Goal: Task Accomplishment & Management: Manage account settings

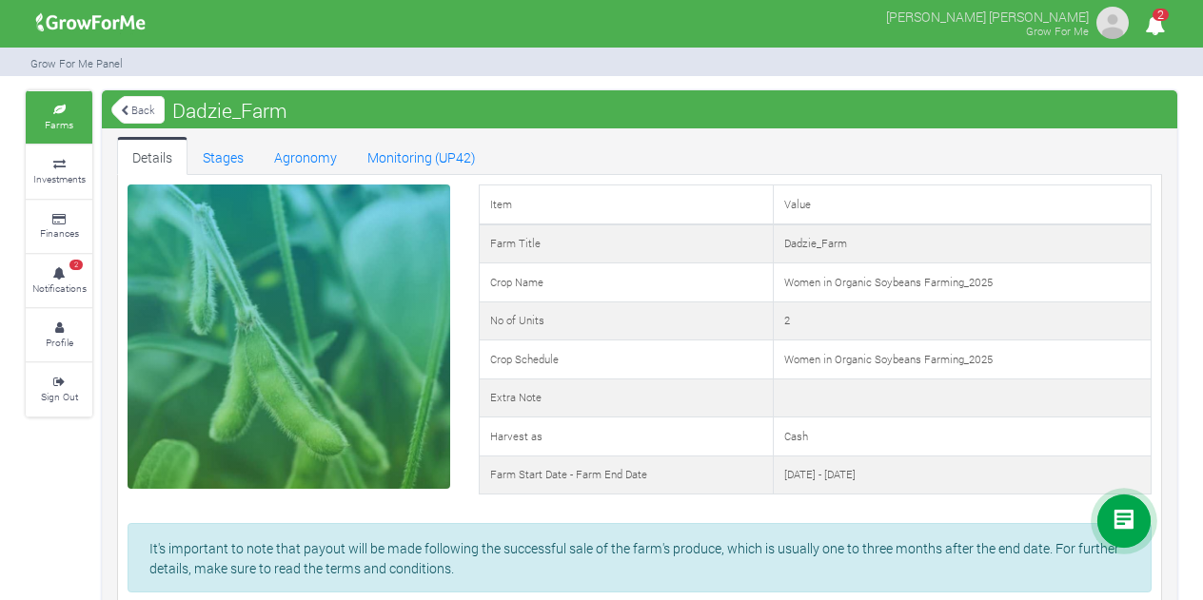
click at [61, 215] on icon at bounding box center [58, 220] width 57 height 10
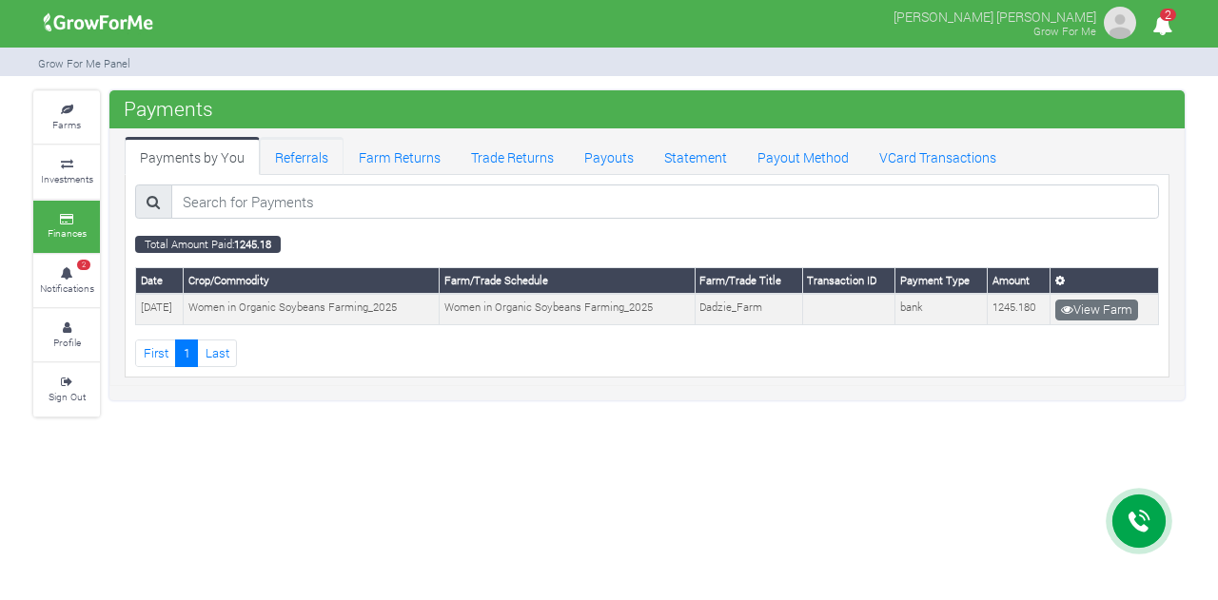
click at [282, 158] on link "Referrals" at bounding box center [302, 156] width 84 height 38
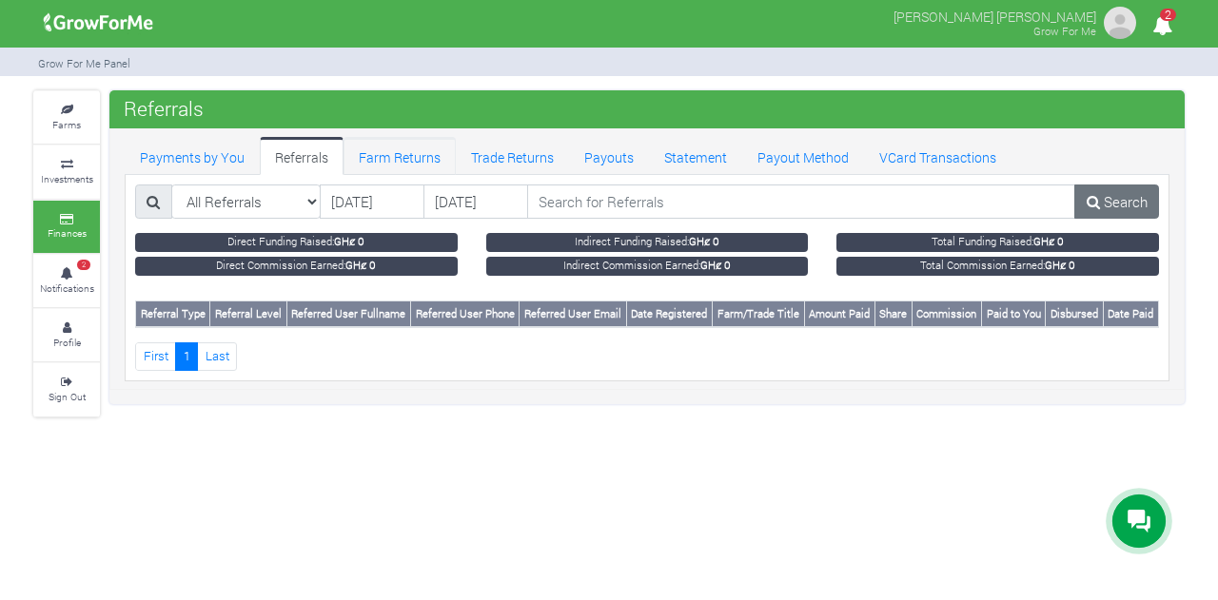
click at [381, 151] on link "Farm Returns" at bounding box center [399, 156] width 112 height 38
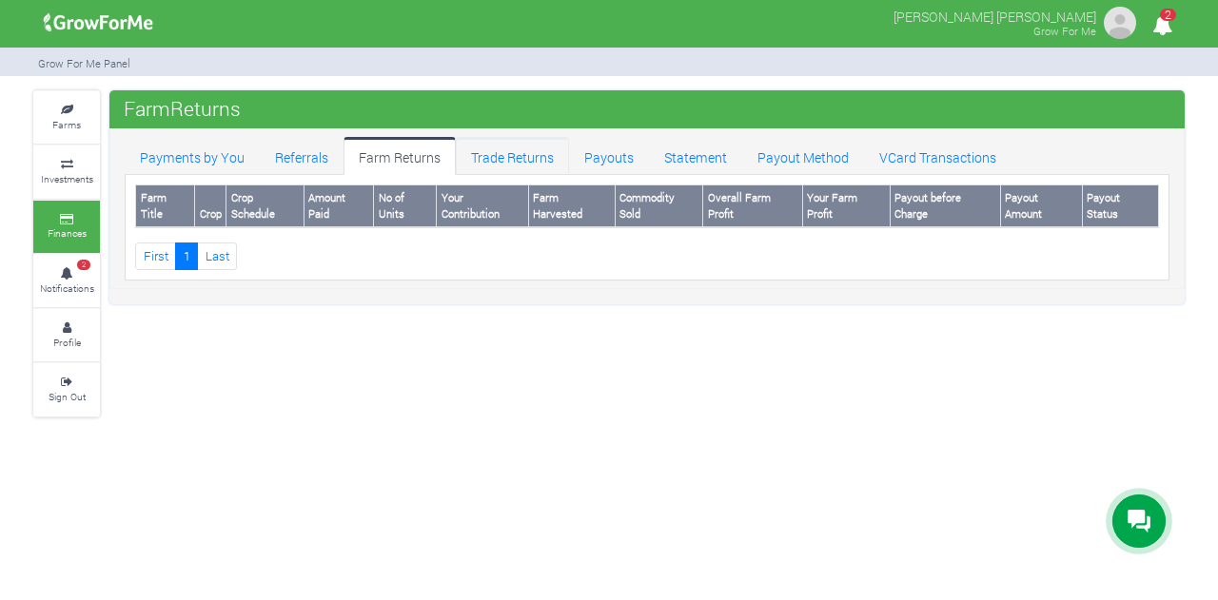
click at [476, 157] on link "Trade Returns" at bounding box center [512, 156] width 113 height 38
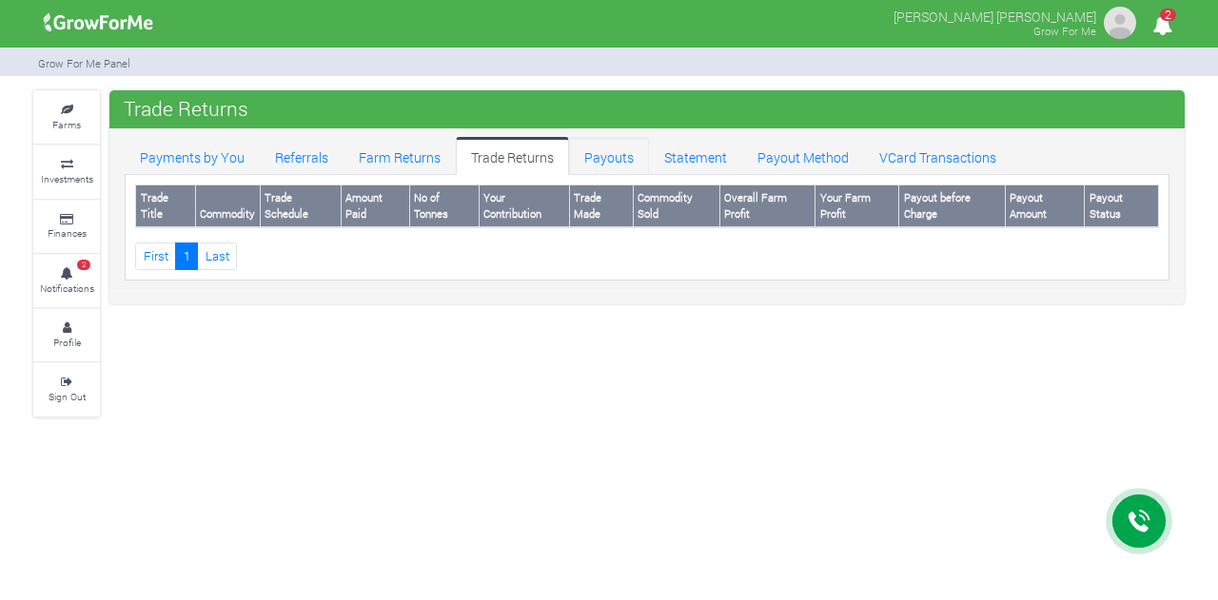
click at [597, 161] on link "Payouts" at bounding box center [609, 156] width 80 height 38
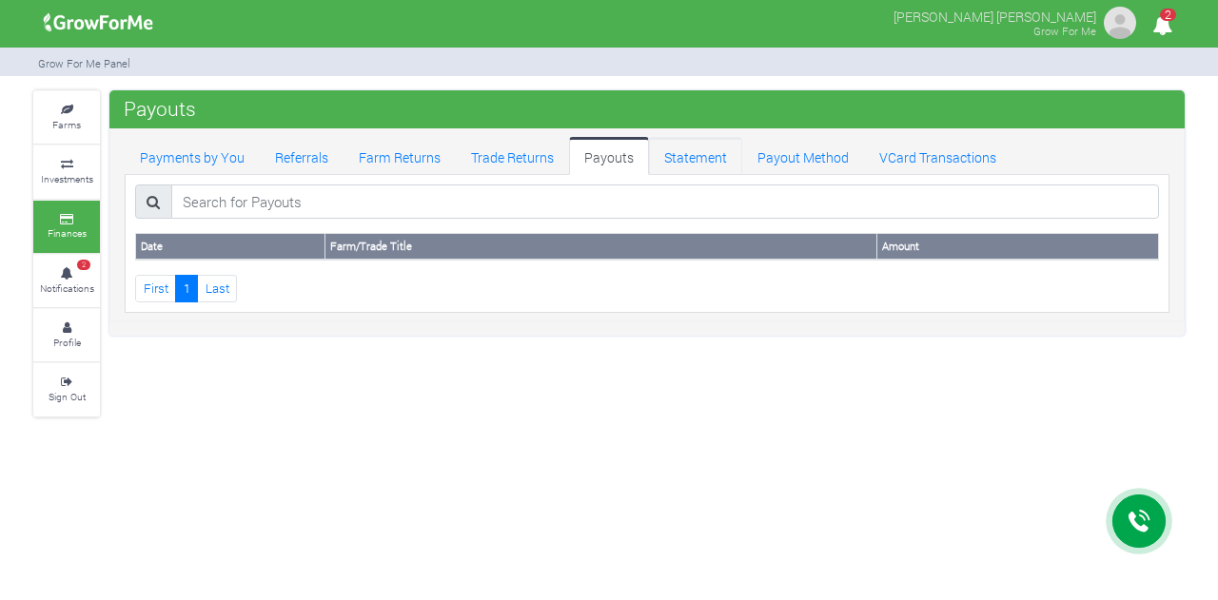
click at [672, 164] on link "Statement" at bounding box center [695, 156] width 93 height 38
click at [760, 163] on link "Payout Method" at bounding box center [803, 156] width 122 height 38
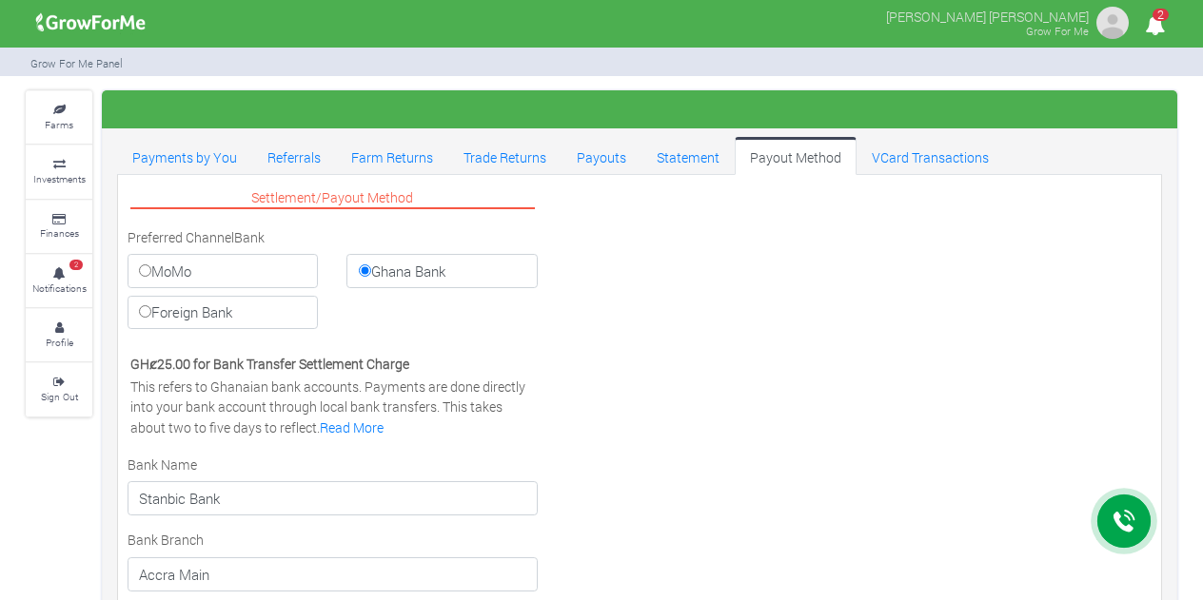
select select "GHS"
click at [904, 155] on link "VCard Transactions" at bounding box center [929, 156] width 147 height 38
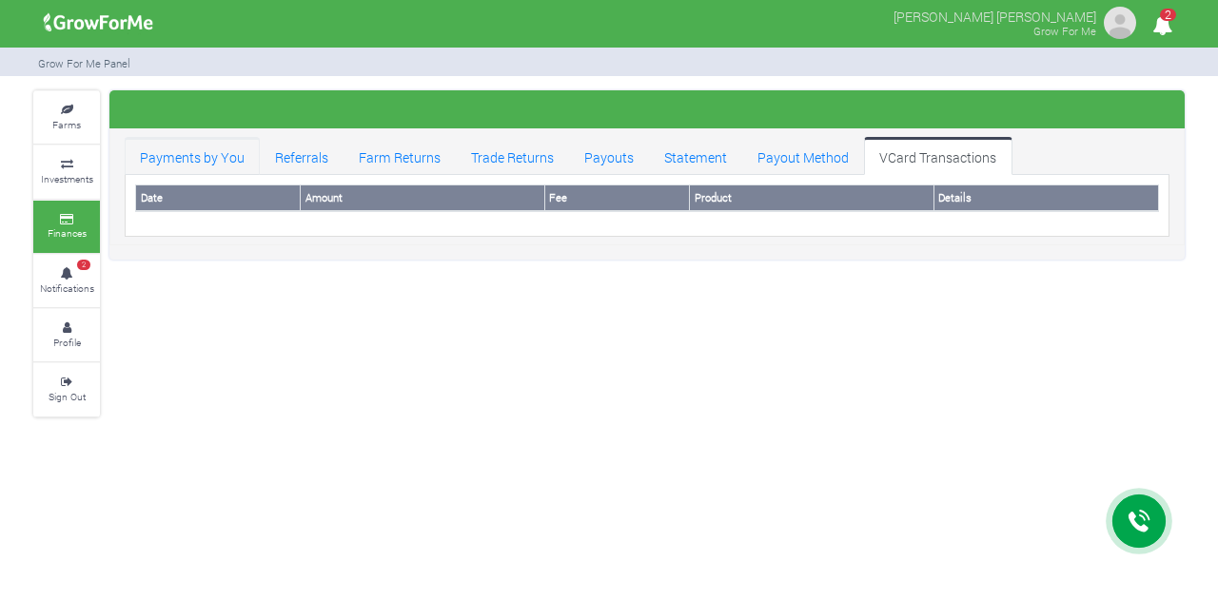
click at [180, 153] on link "Payments by You" at bounding box center [192, 156] width 135 height 38
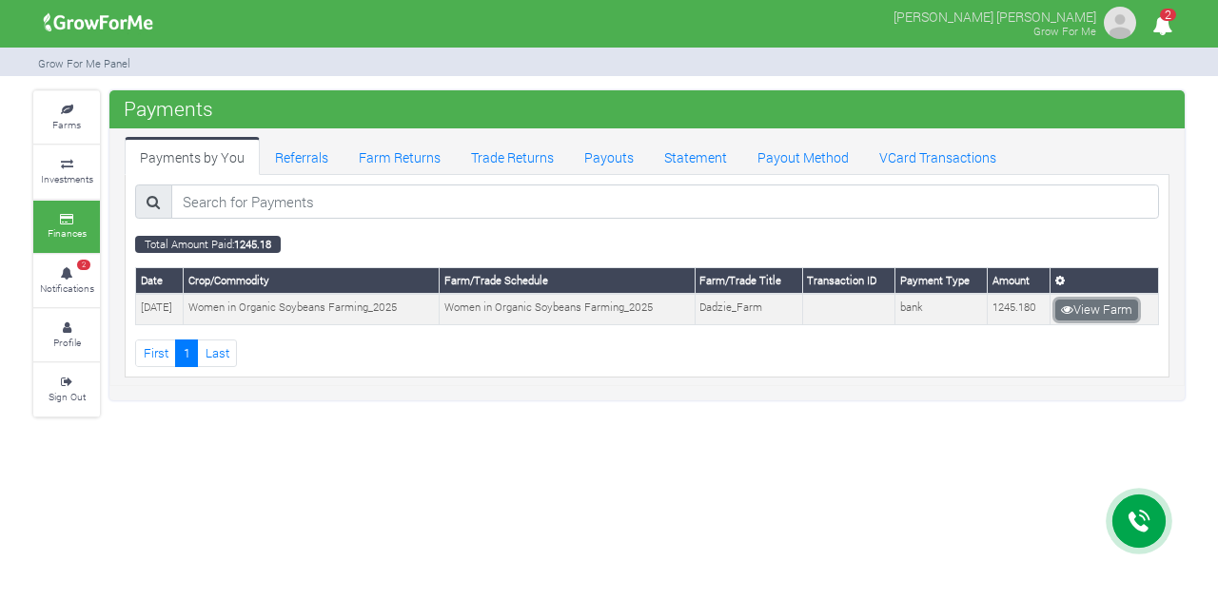
click at [1077, 304] on link "View Farm" at bounding box center [1096, 310] width 83 height 21
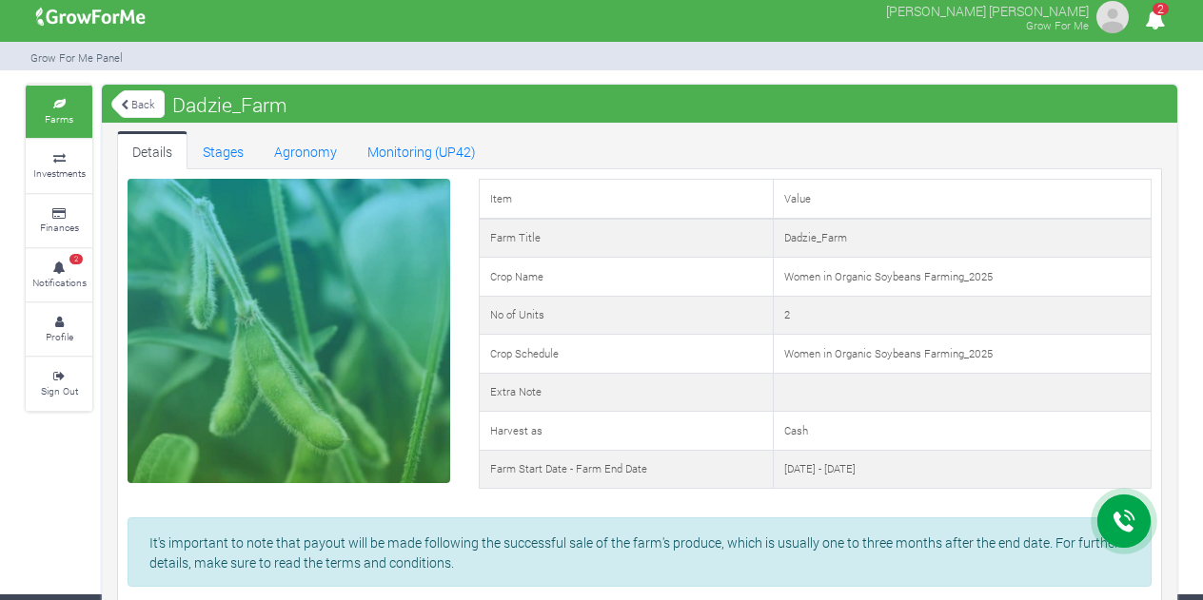
scroll to position [8, 0]
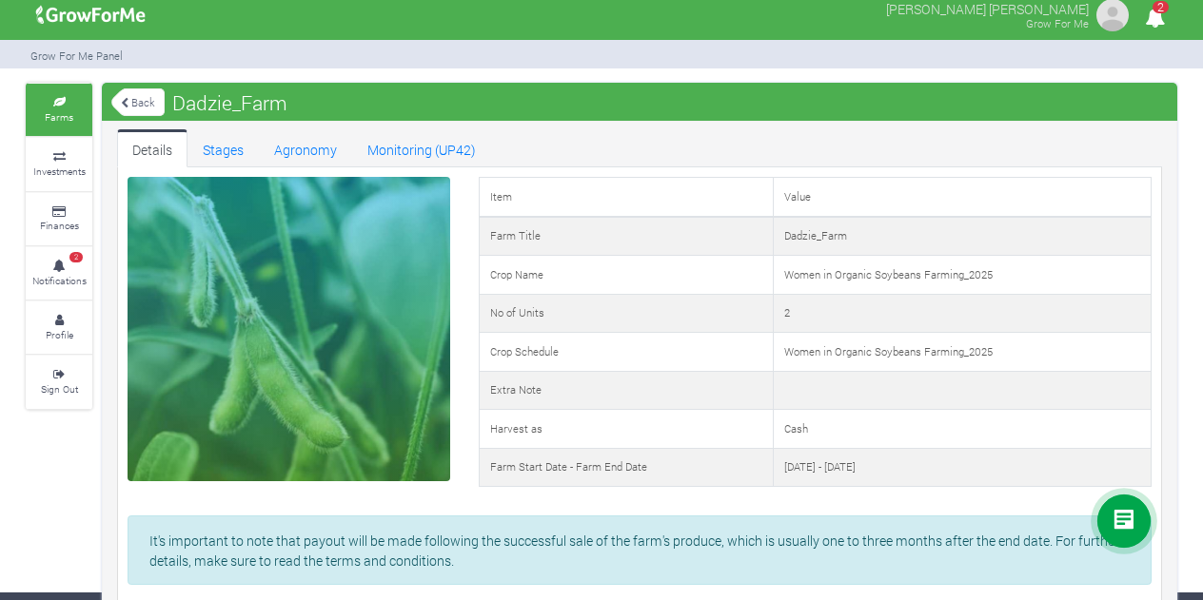
drag, startPoint x: 793, startPoint y: 468, endPoint x: 966, endPoint y: 469, distance: 172.2
click at [966, 469] on td "20th Jun 2025 - 30th Mar 2026" at bounding box center [962, 467] width 378 height 39
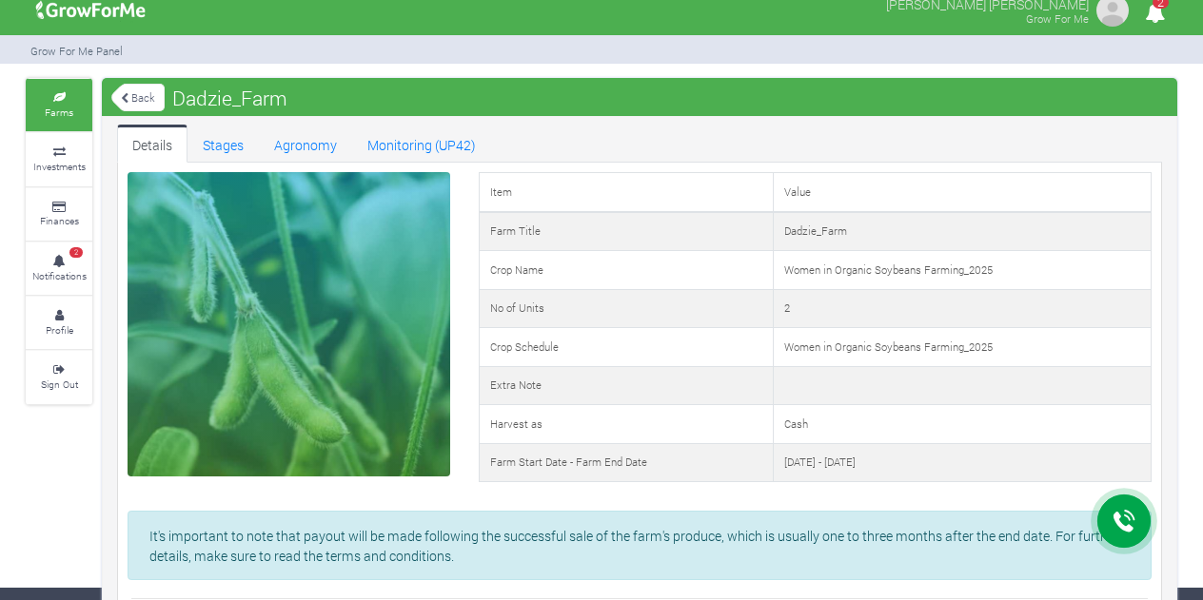
scroll to position [0, 0]
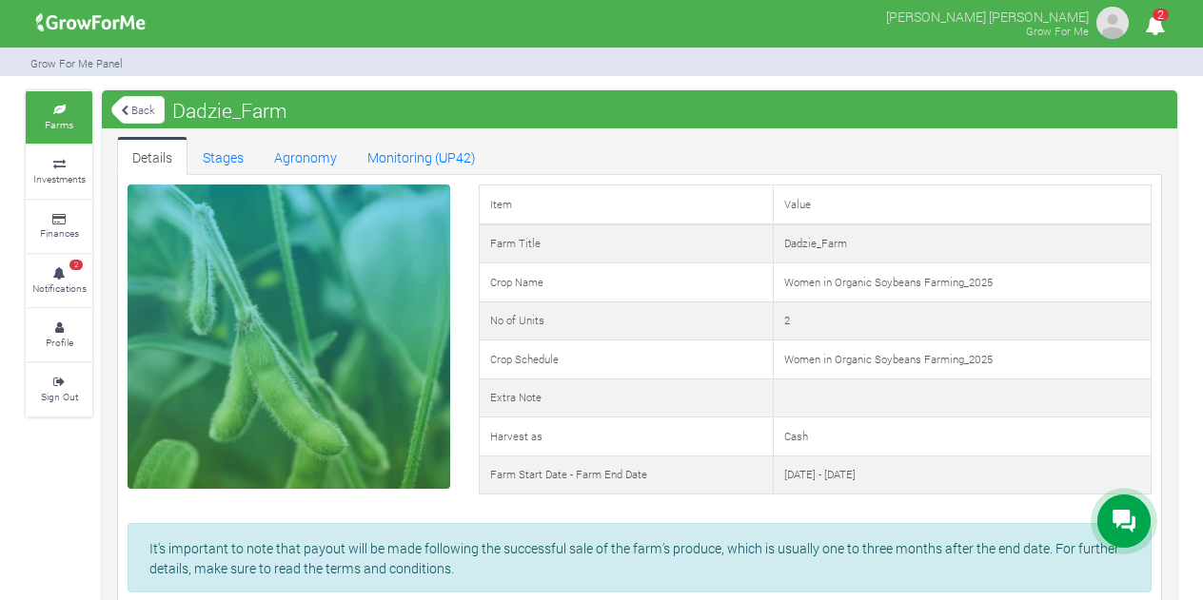
click at [56, 330] on link "Profile" at bounding box center [59, 335] width 67 height 52
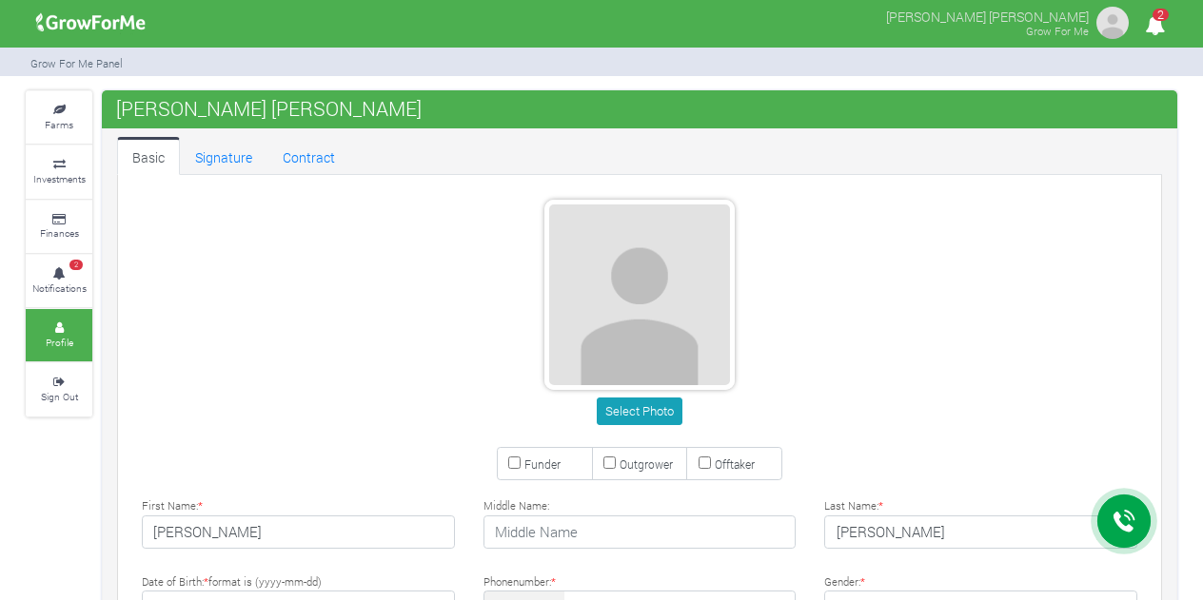
type input "20 888 0492"
